Goal: Communication & Community: Answer question/provide support

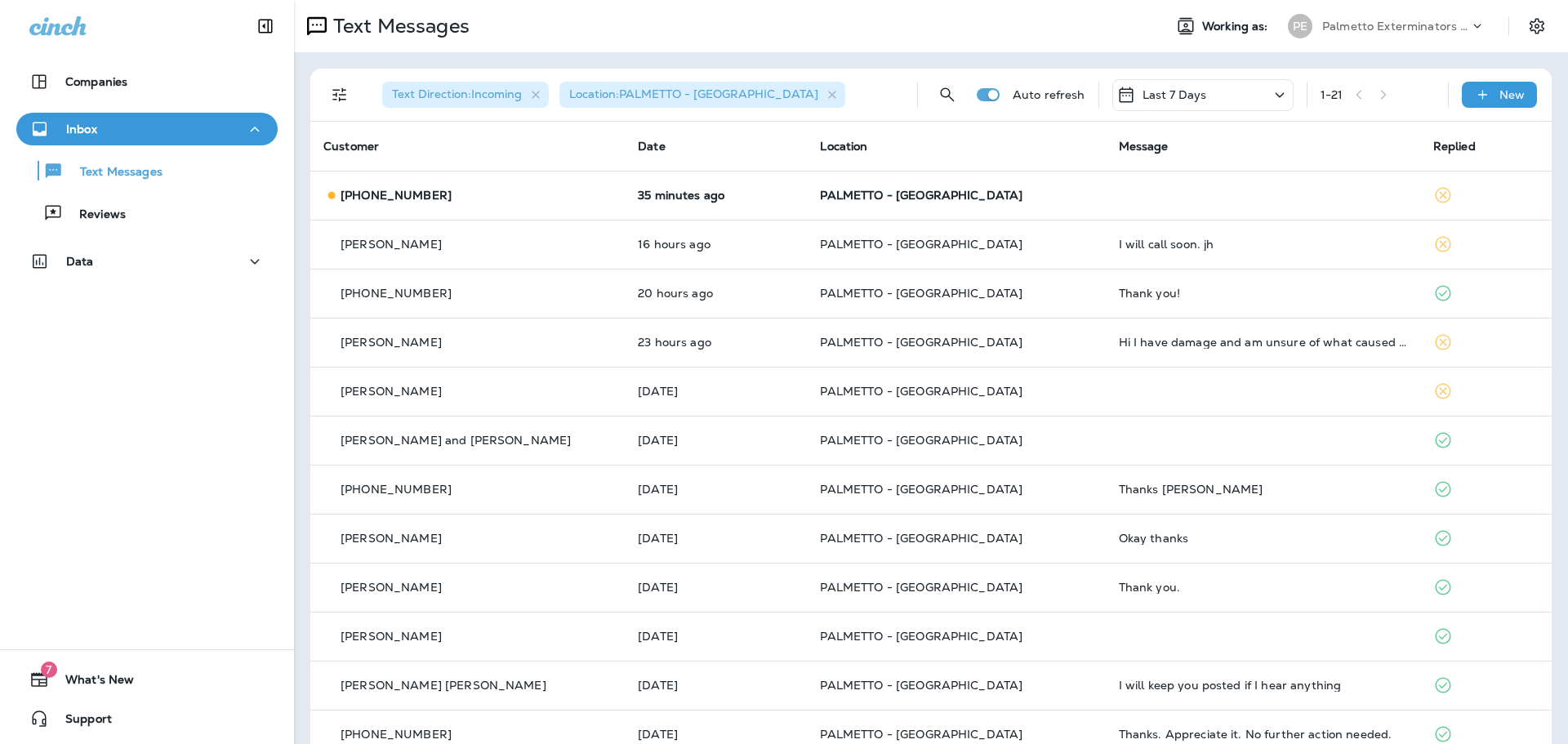
click at [520, 197] on div "[PHONE_NUMBER]" at bounding box center [467, 195] width 288 height 17
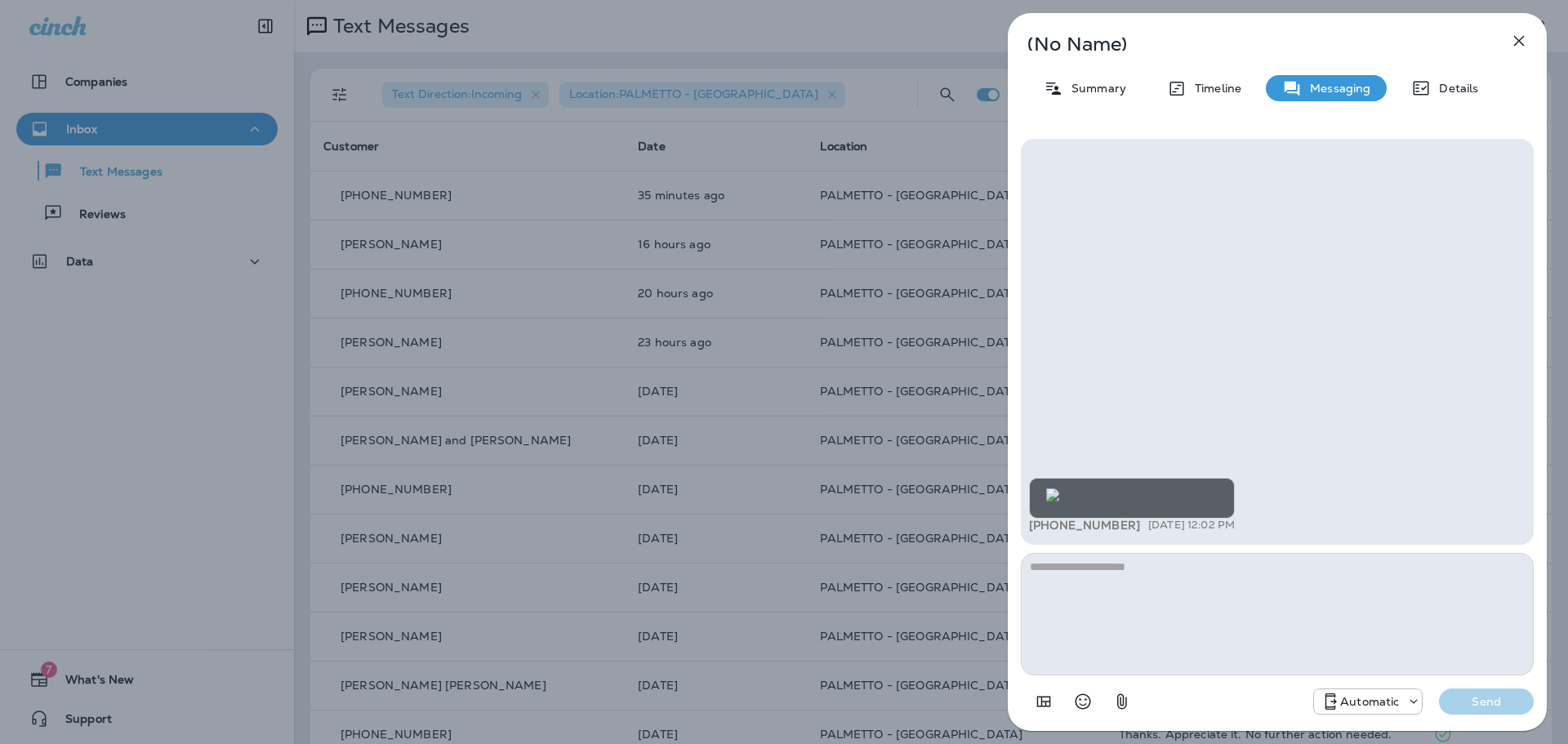
scroll to position [-67, 0]
click at [1524, 47] on icon "button" at bounding box center [1519, 41] width 20 height 20
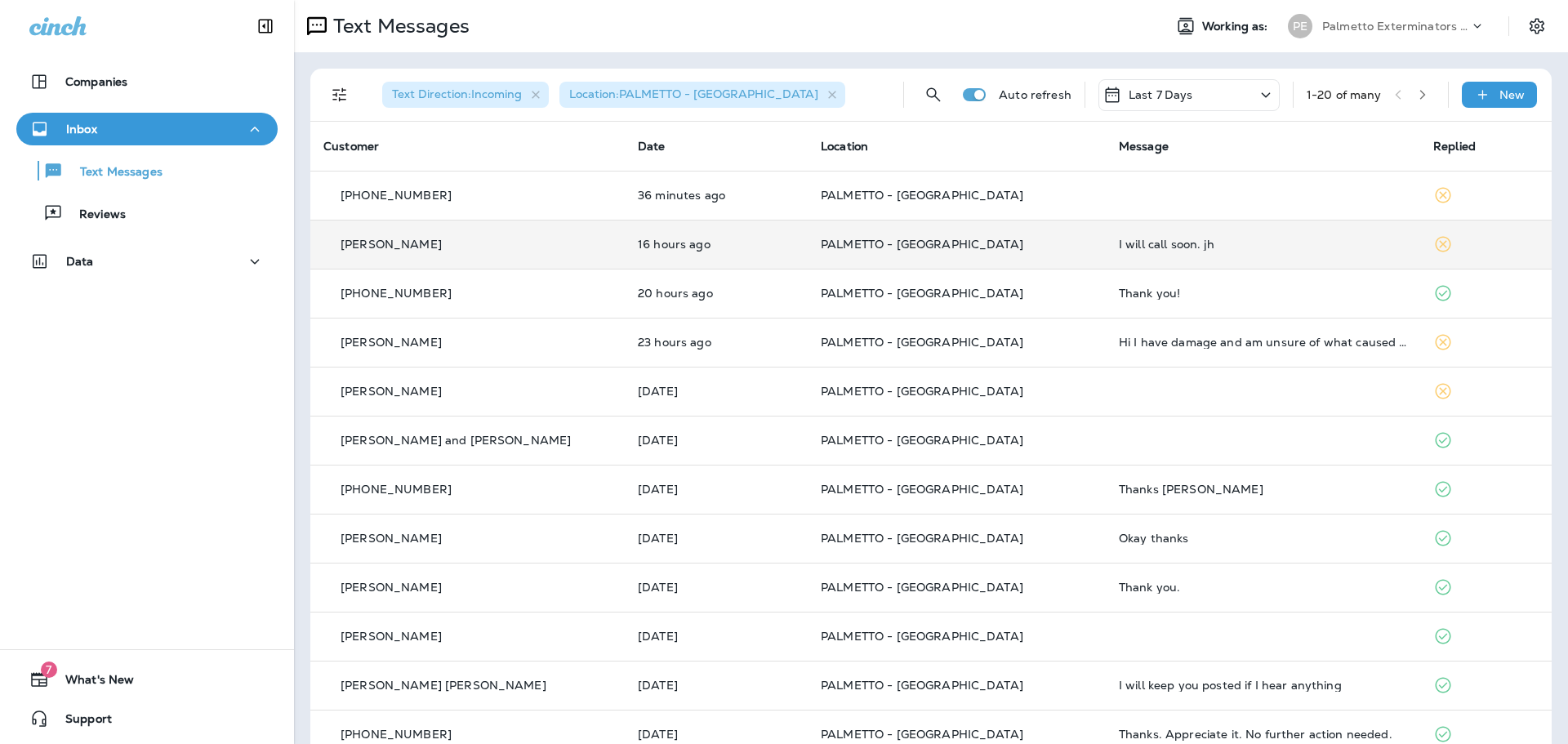
click at [1034, 243] on p "PALMETTO - [GEOGRAPHIC_DATA]" at bounding box center [957, 244] width 272 height 13
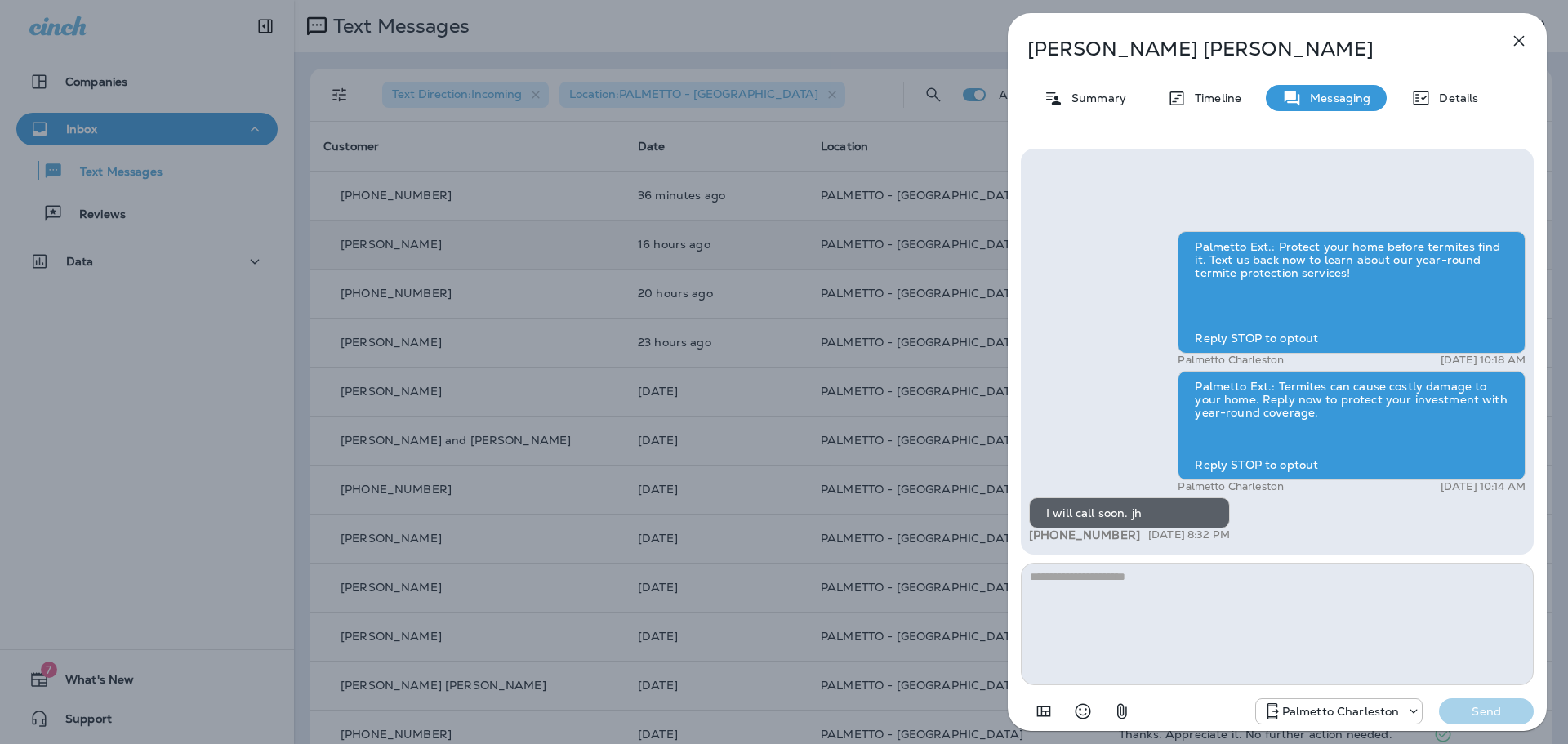
click at [1144, 584] on textarea at bounding box center [1277, 624] width 513 height 123
type textarea "**********"
click at [1498, 710] on p "Send" at bounding box center [1486, 712] width 68 height 15
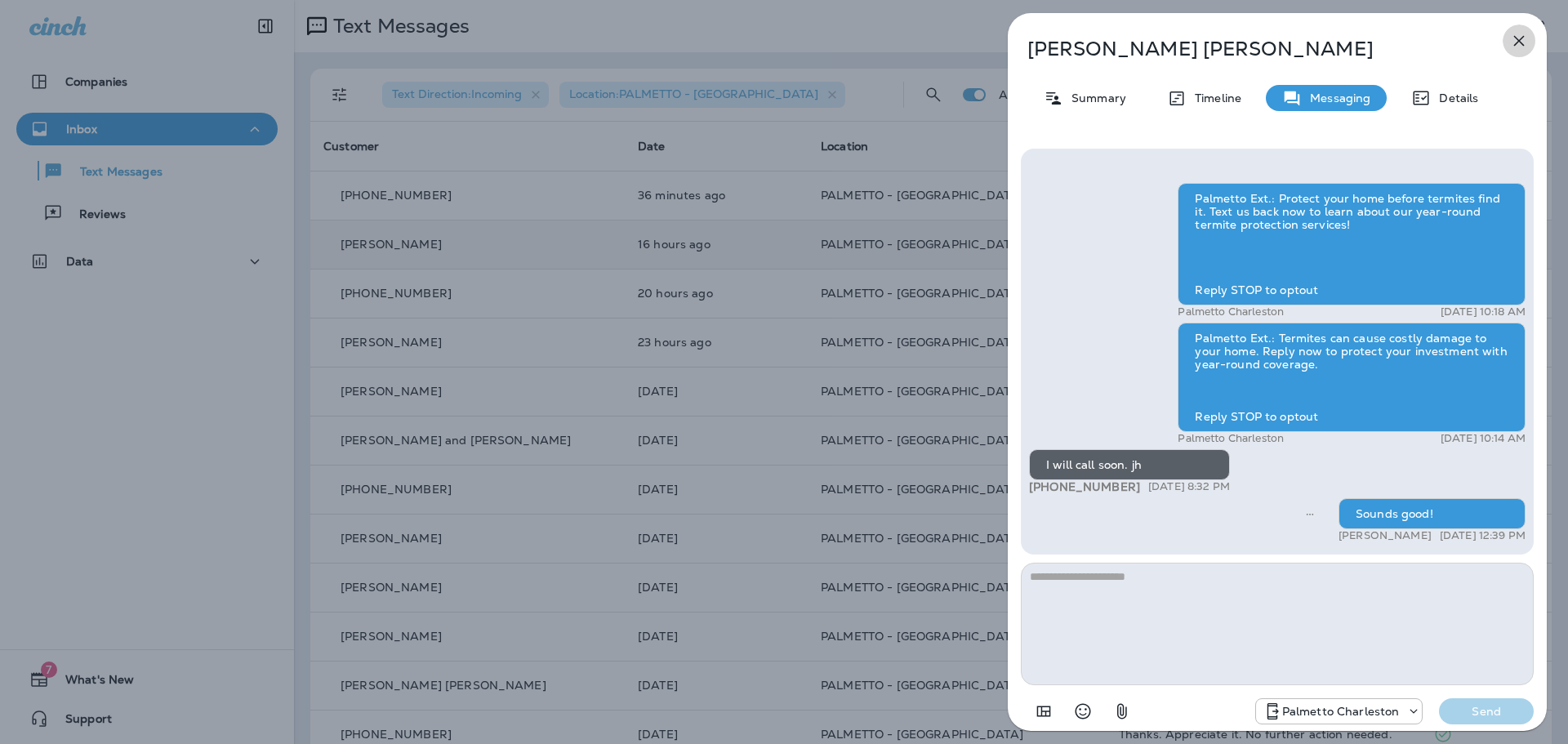
click at [1519, 43] on icon "button" at bounding box center [1519, 41] width 20 height 20
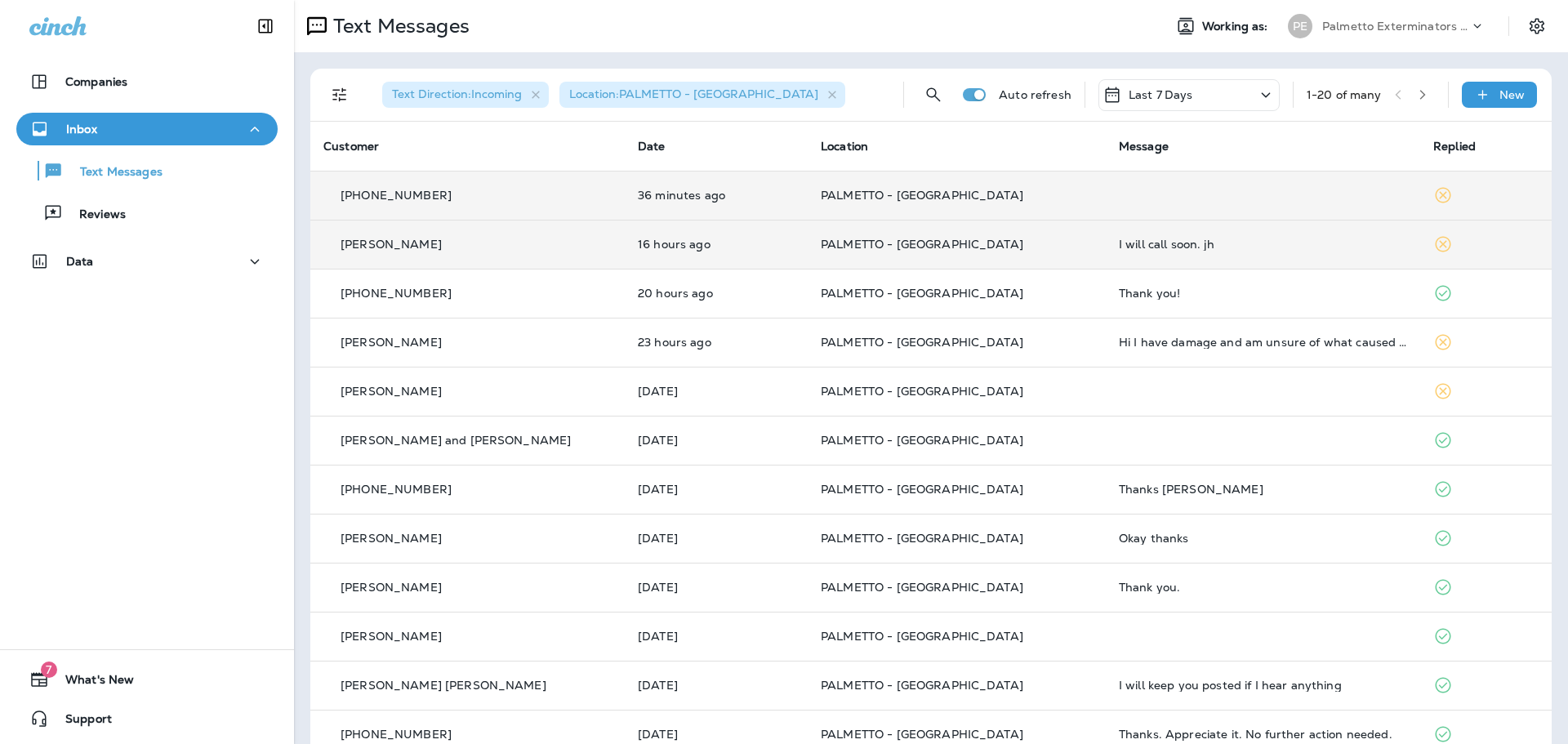
click at [1186, 198] on td at bounding box center [1263, 195] width 314 height 49
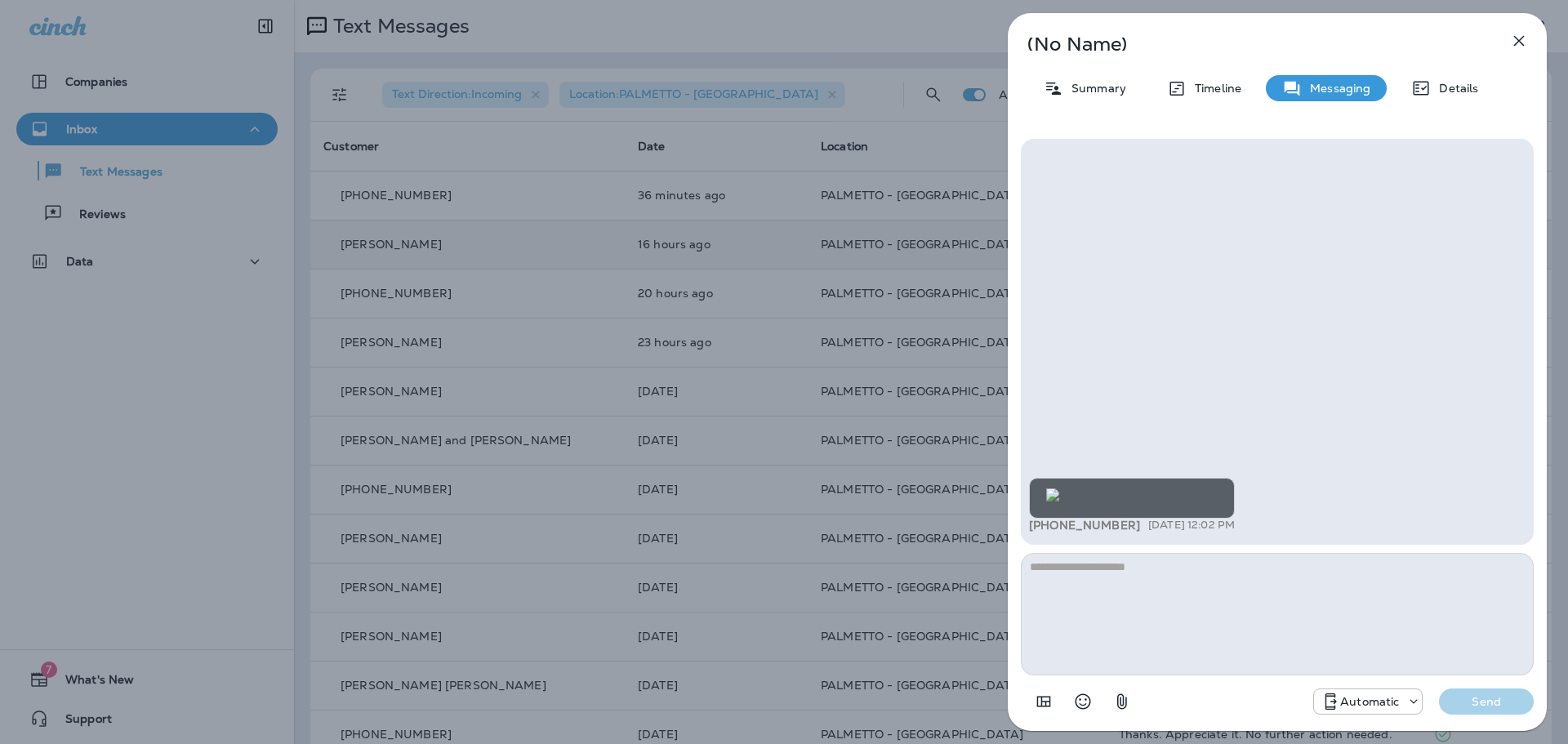
click at [1241, 585] on textarea at bounding box center [1277, 614] width 513 height 123
click at [1519, 47] on icon "button" at bounding box center [1519, 41] width 20 height 20
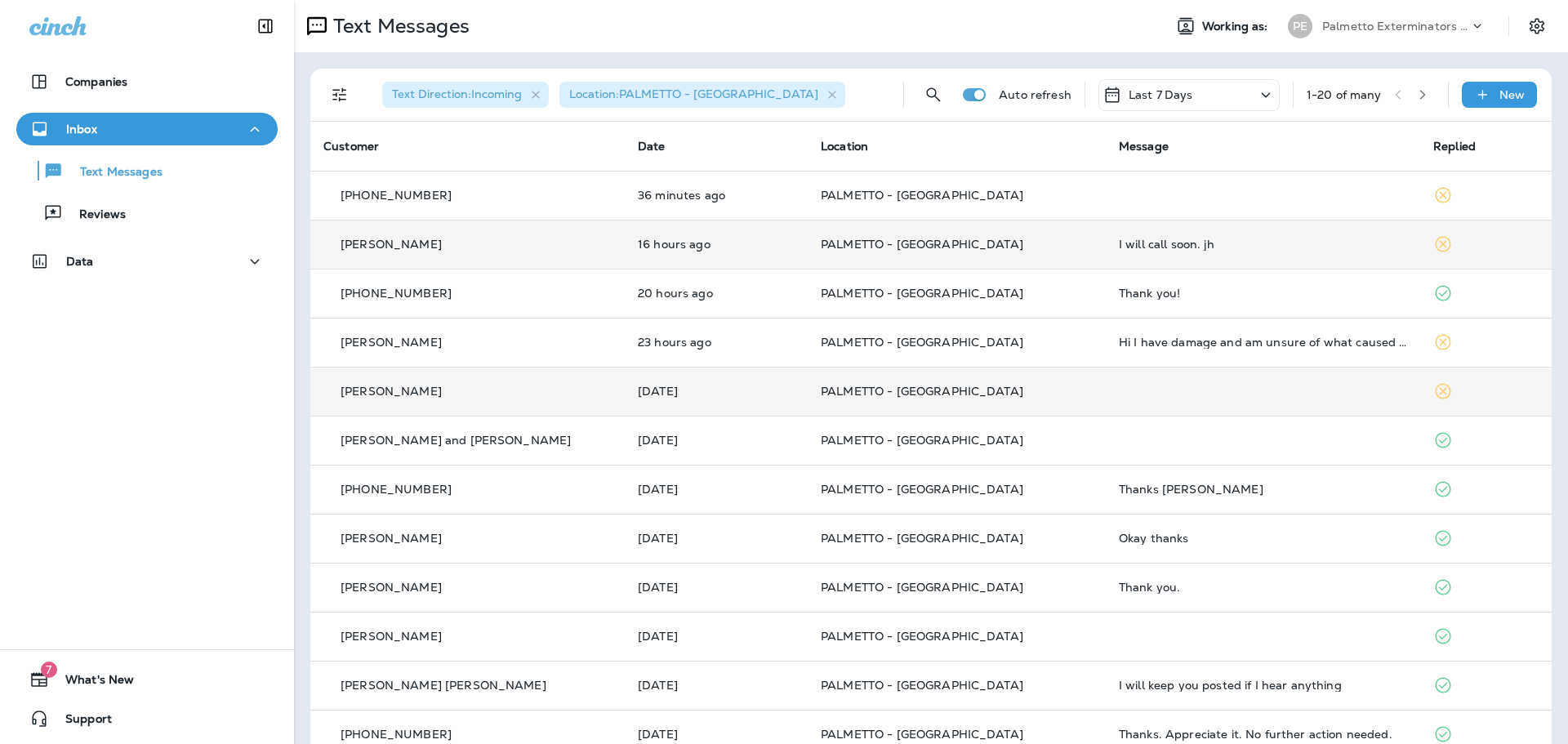
click at [991, 381] on td "PALMETTO - [GEOGRAPHIC_DATA]" at bounding box center [957, 392] width 298 height 49
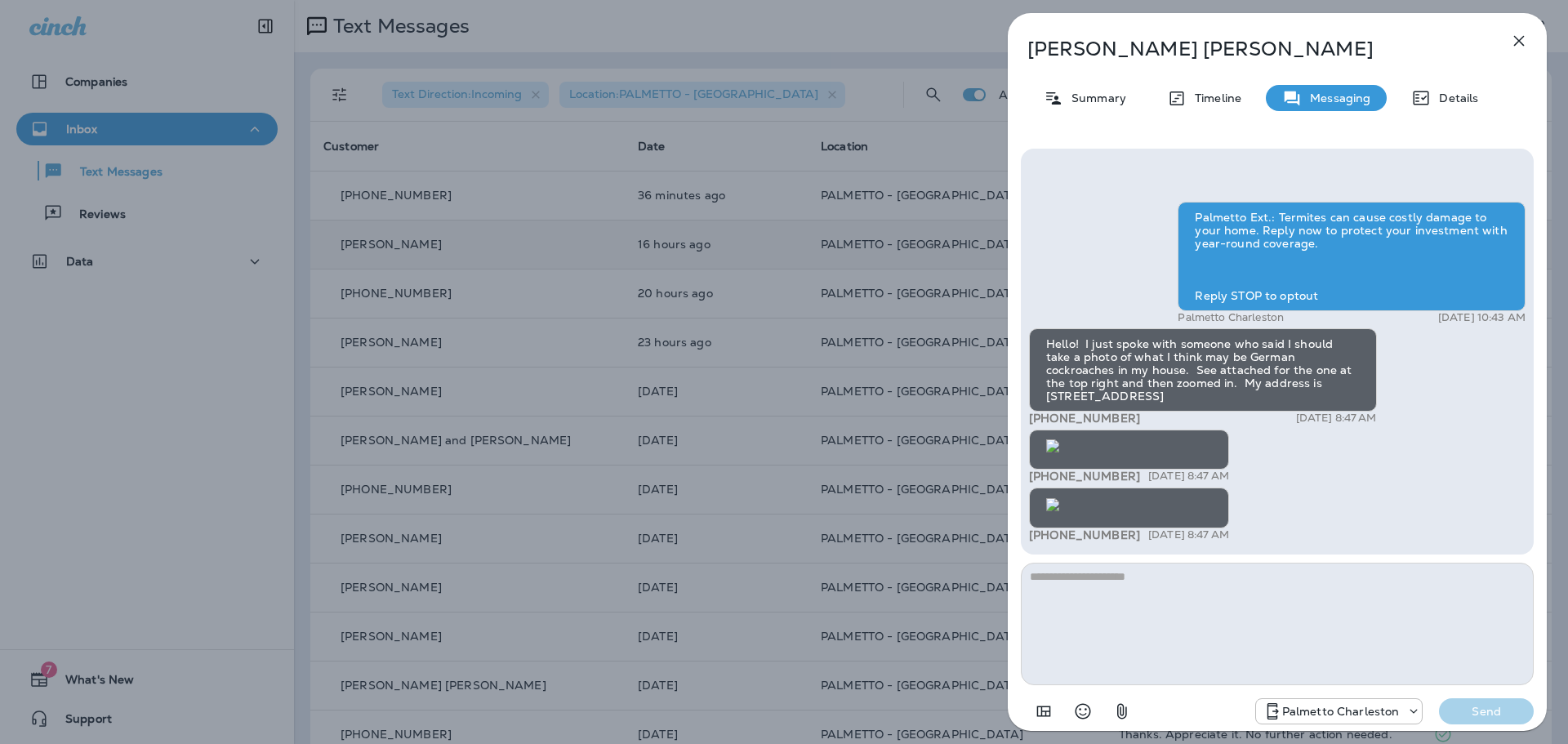
click at [1110, 587] on textarea at bounding box center [1277, 624] width 513 height 123
type textarea "*"
type textarea "********"
click at [1477, 709] on p "Send" at bounding box center [1486, 712] width 68 height 15
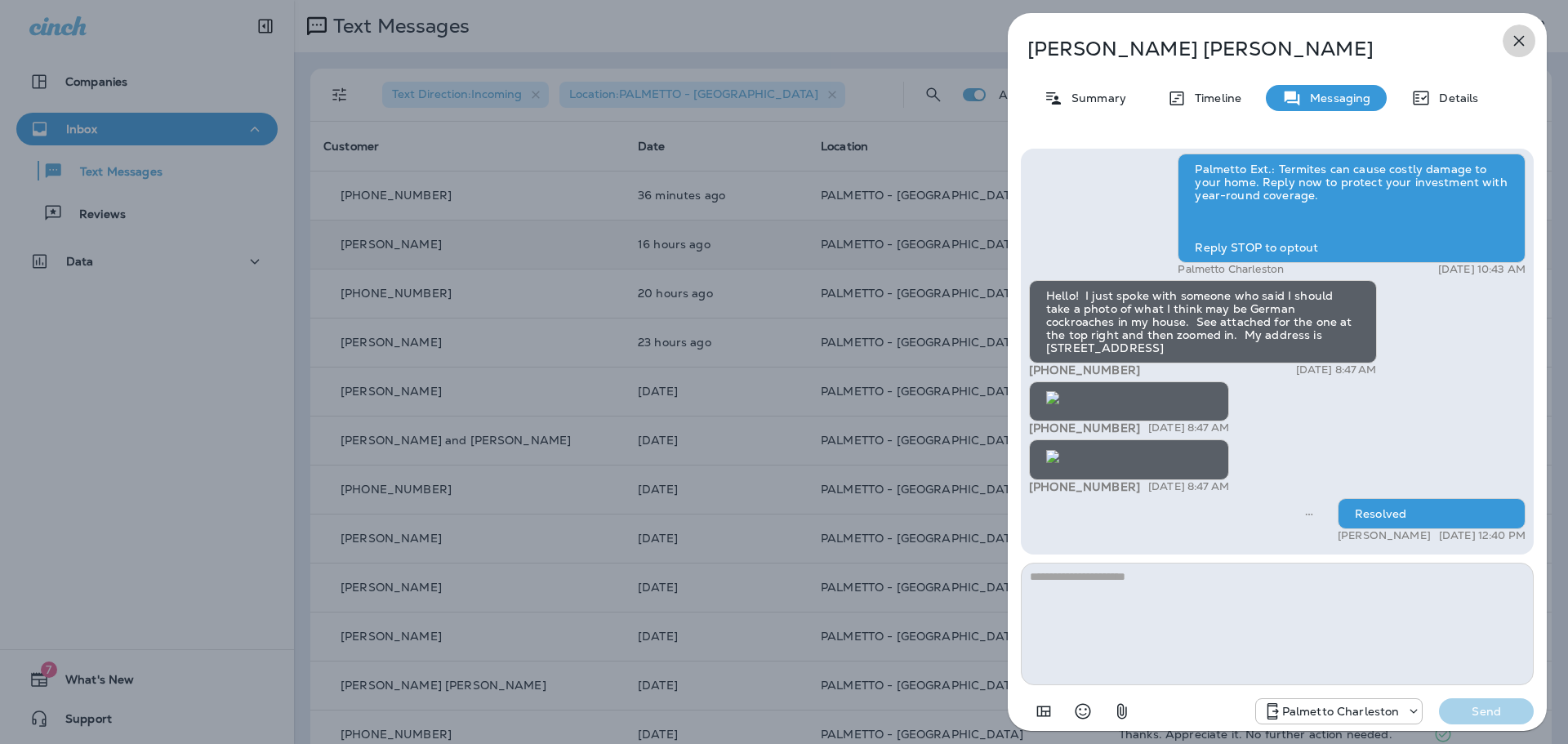
click at [1522, 37] on icon "button" at bounding box center [1519, 41] width 11 height 11
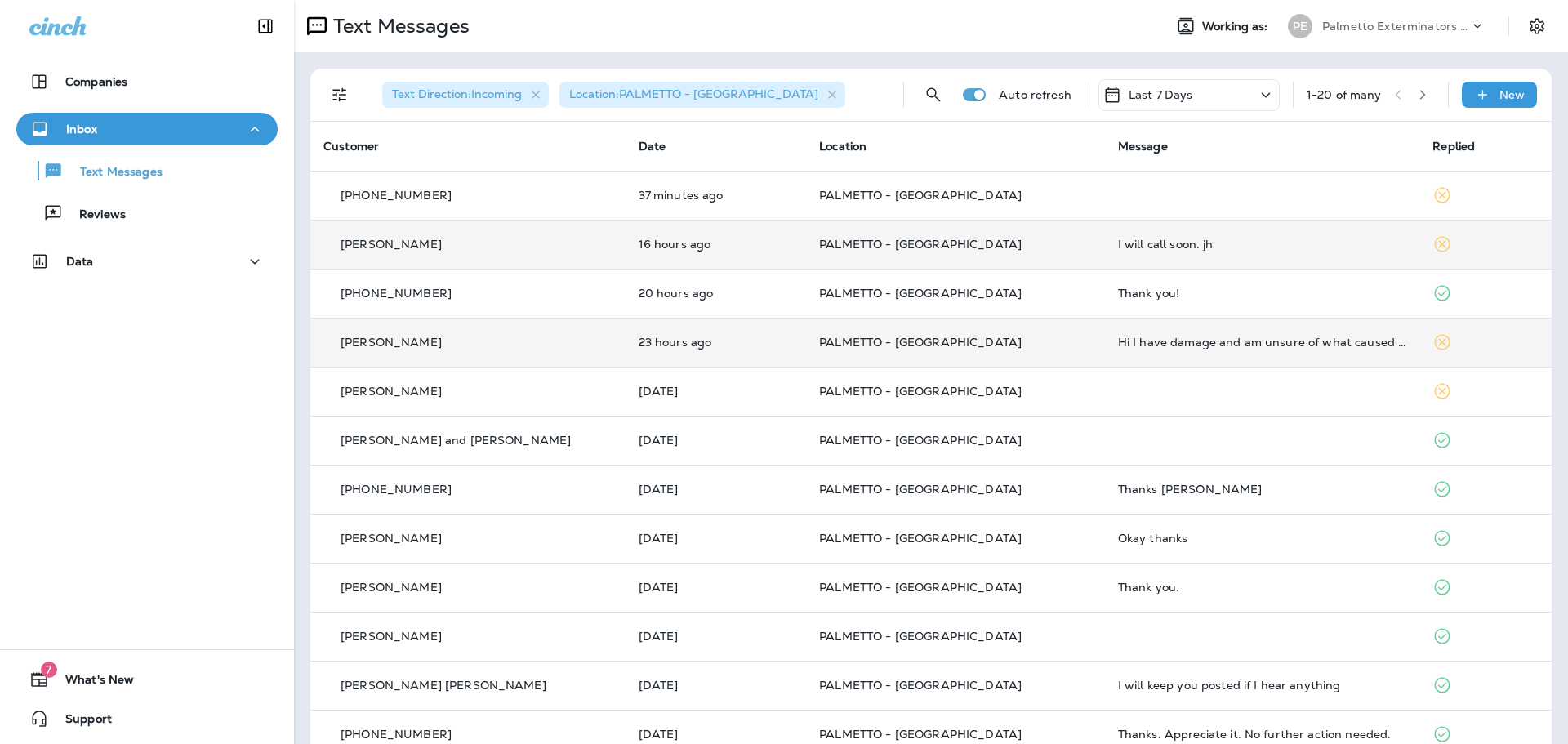
click at [1015, 332] on td "PALMETTO - [GEOGRAPHIC_DATA]" at bounding box center [955, 342] width 299 height 49
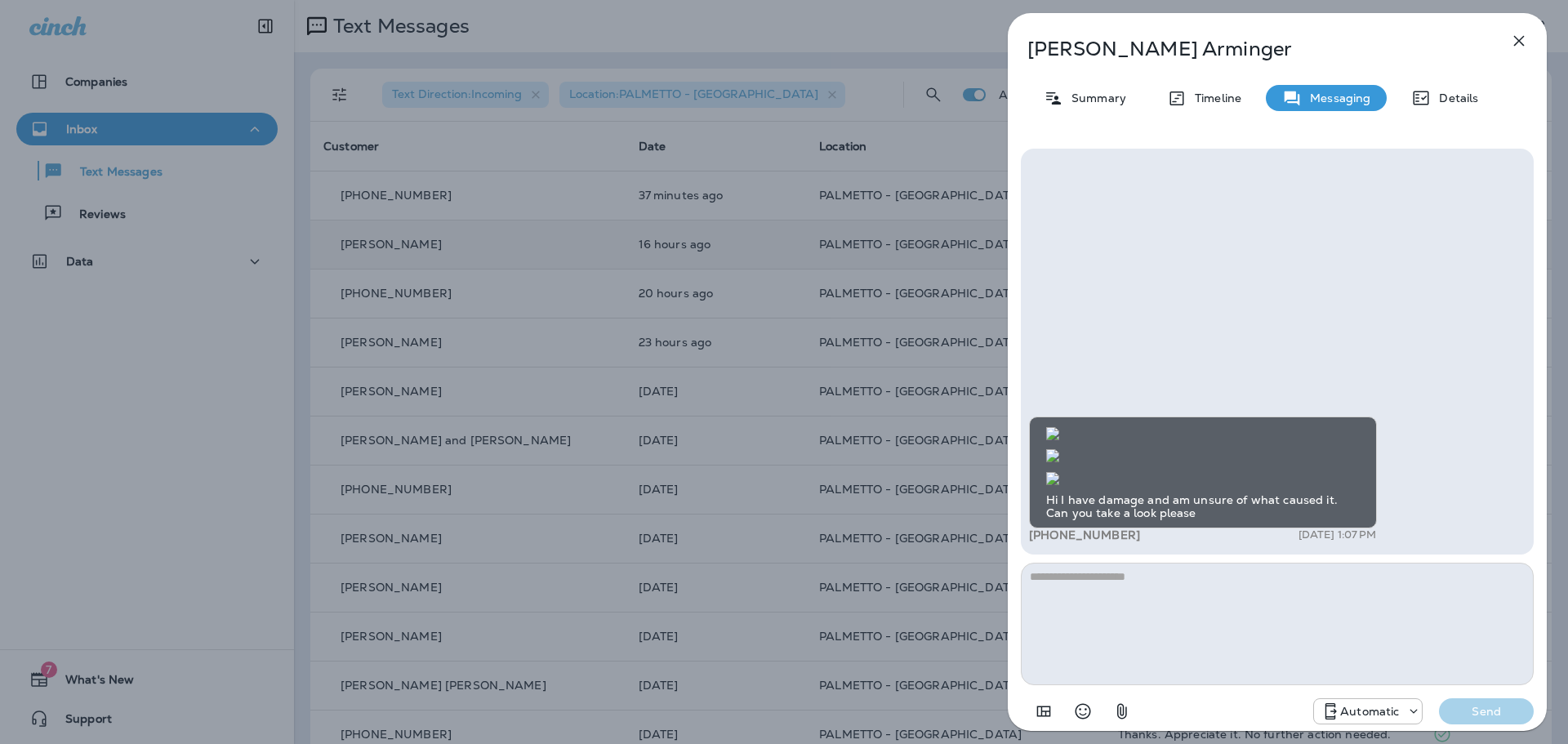
click at [1204, 593] on textarea at bounding box center [1277, 624] width 513 height 123
click at [1059, 449] on img at bounding box center [1053, 456] width 13 height 13
